Goal: Transaction & Acquisition: Purchase product/service

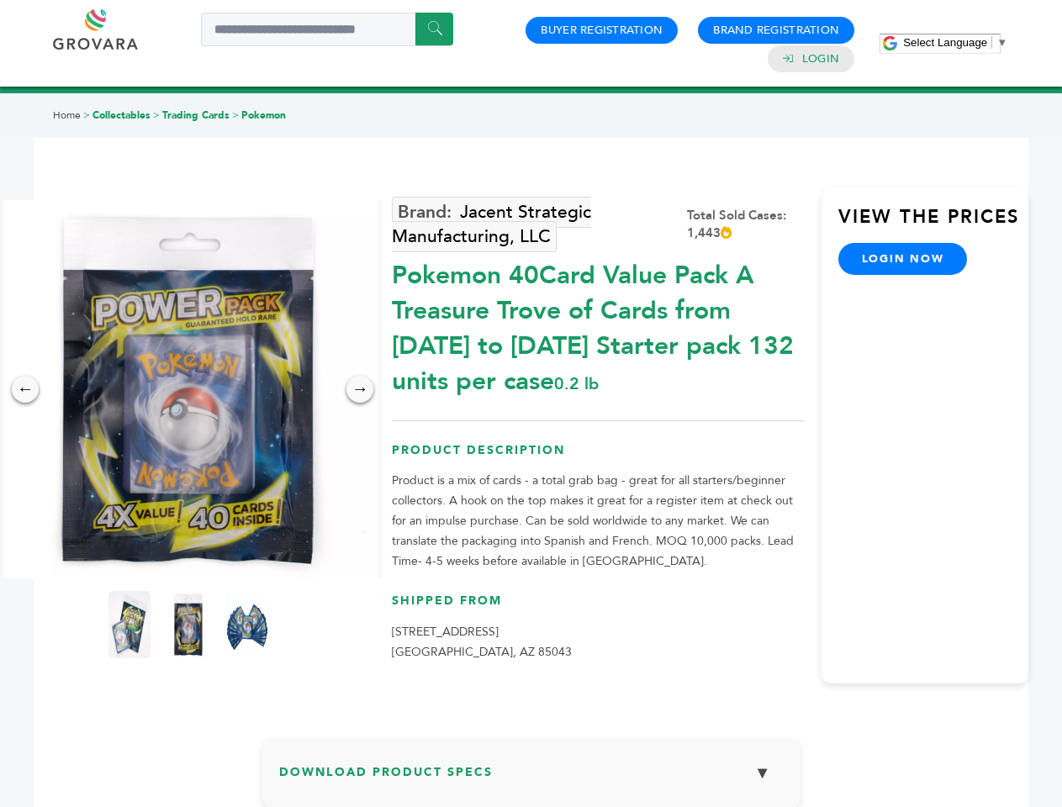
click at [955, 42] on span "Select Language" at bounding box center [945, 42] width 84 height 13
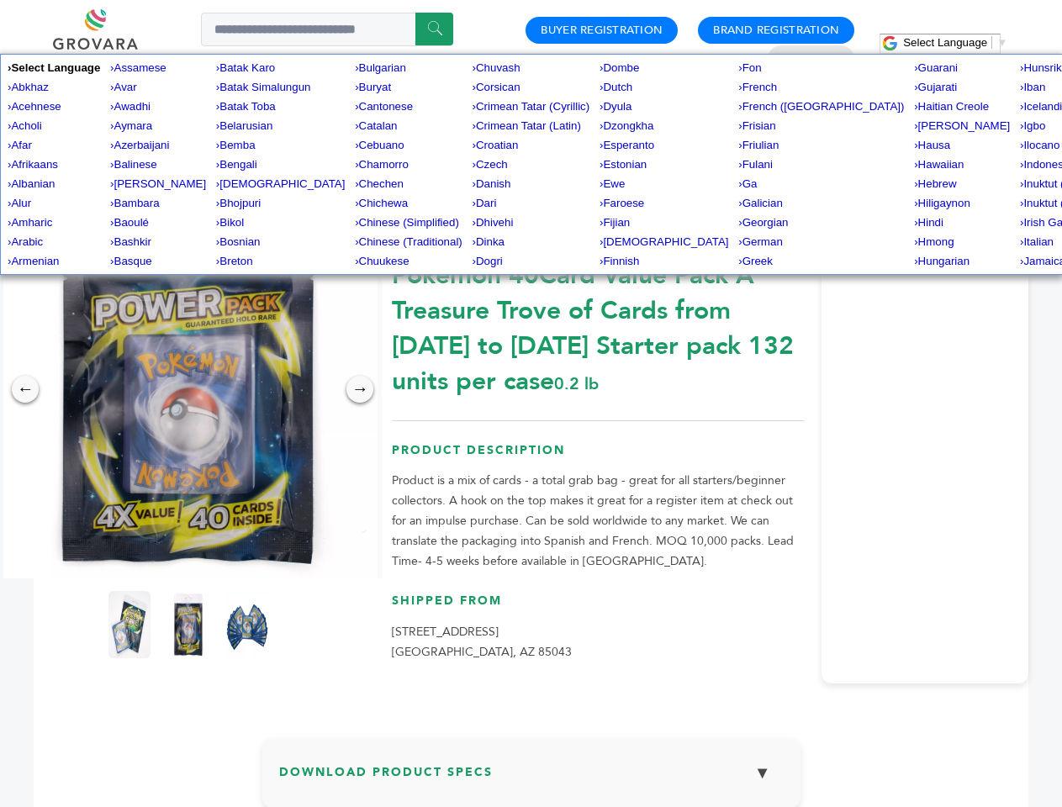
click at [188, 389] on img at bounding box center [188, 389] width 378 height 378
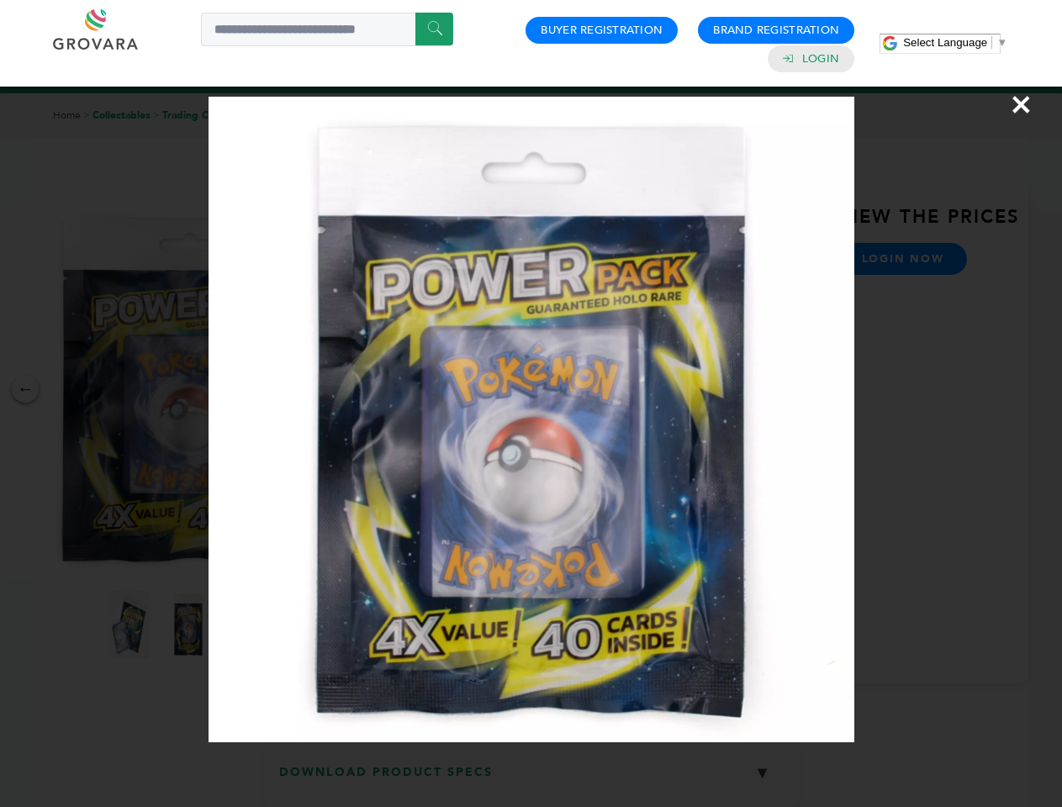
click at [25, 389] on div "×" at bounding box center [531, 403] width 1062 height 807
click at [360, 389] on div "→" at bounding box center [360, 389] width 27 height 27
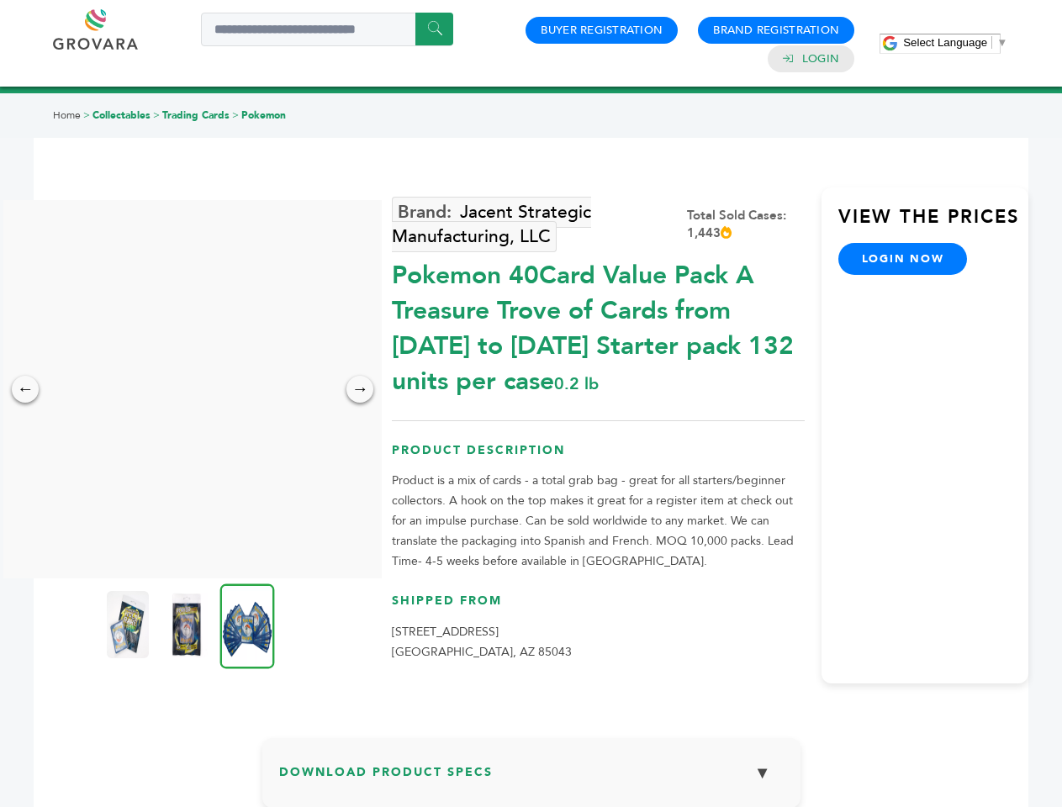
click at [130, 625] on img at bounding box center [128, 624] width 42 height 67
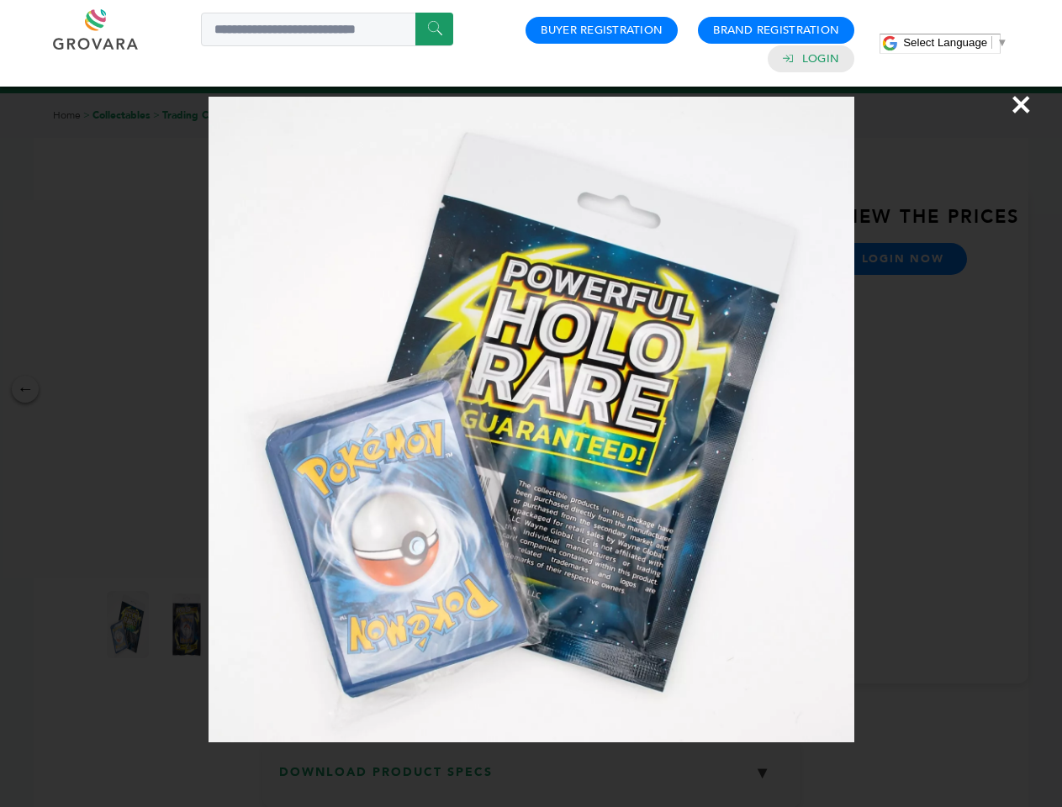
click at [188, 625] on div "×" at bounding box center [531, 403] width 1062 height 807
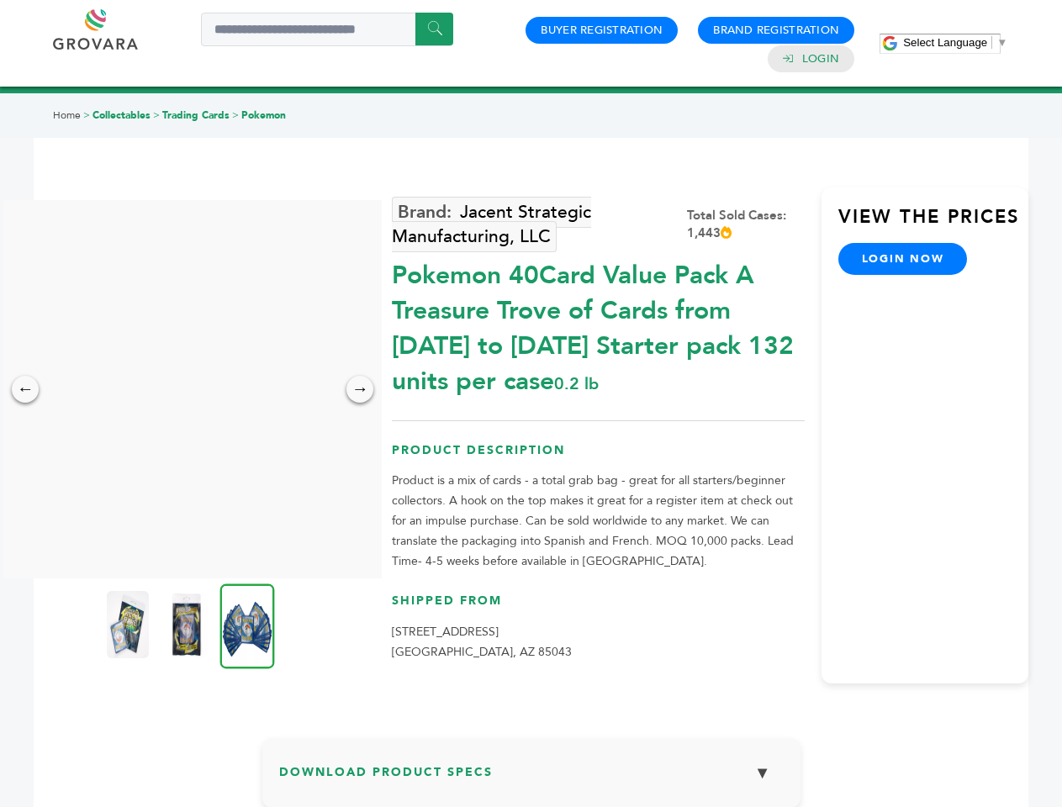
click at [247, 625] on img at bounding box center [247, 626] width 55 height 85
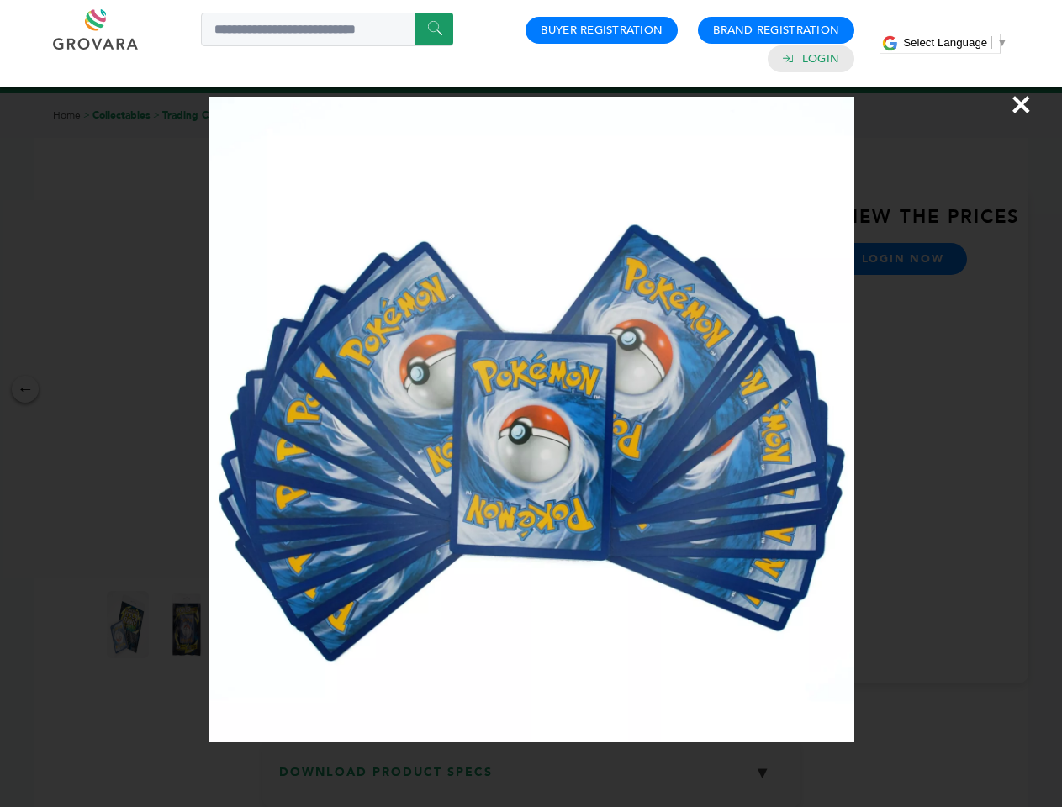
click at [532, 780] on div "×" at bounding box center [531, 403] width 1062 height 807
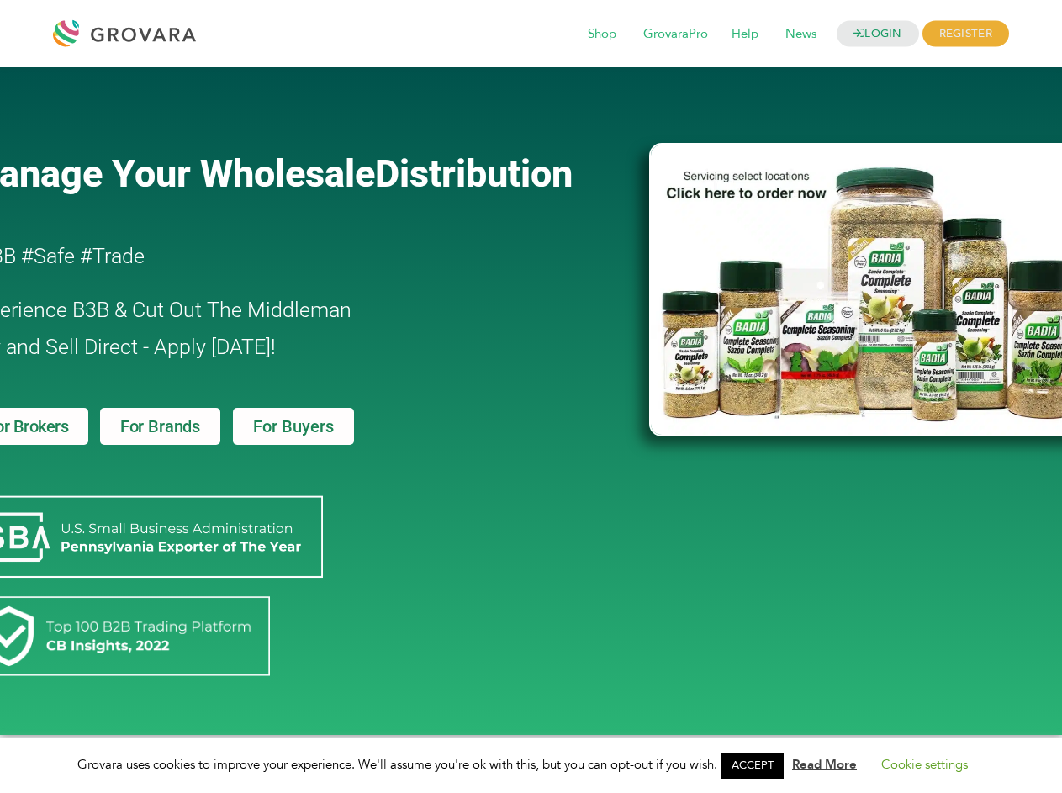
click at [758, 765] on link "ACCEPT" at bounding box center [753, 766] width 62 height 26
